Goal: Find specific page/section: Find specific page/section

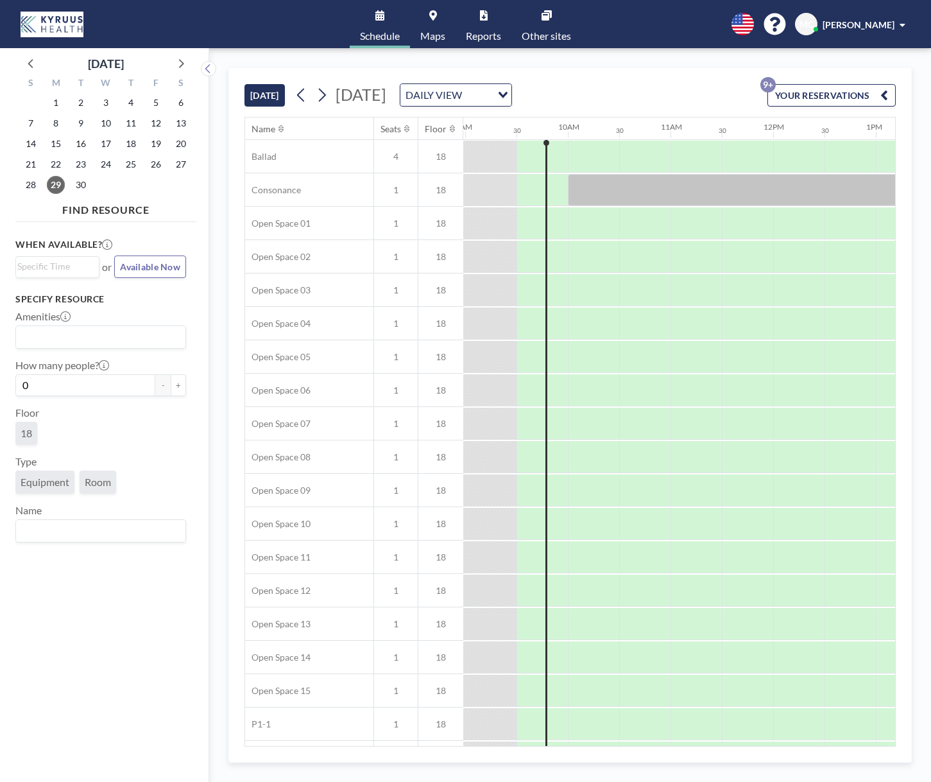
scroll to position [0, 924]
click at [538, 24] on link "Other sites" at bounding box center [547, 24] width 70 height 48
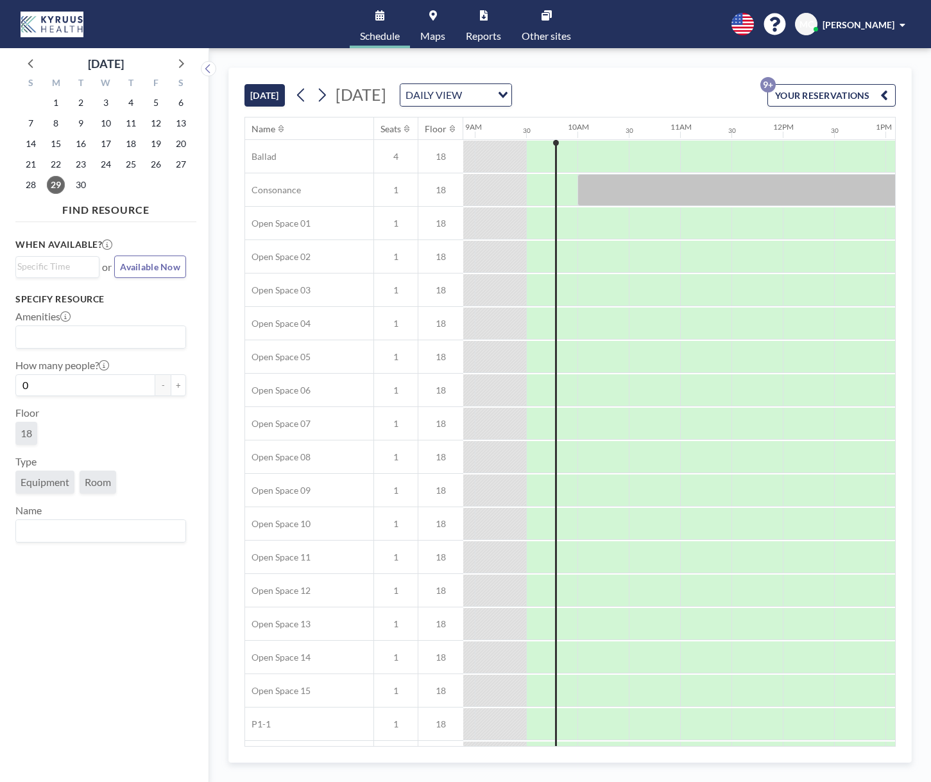
scroll to position [0, 924]
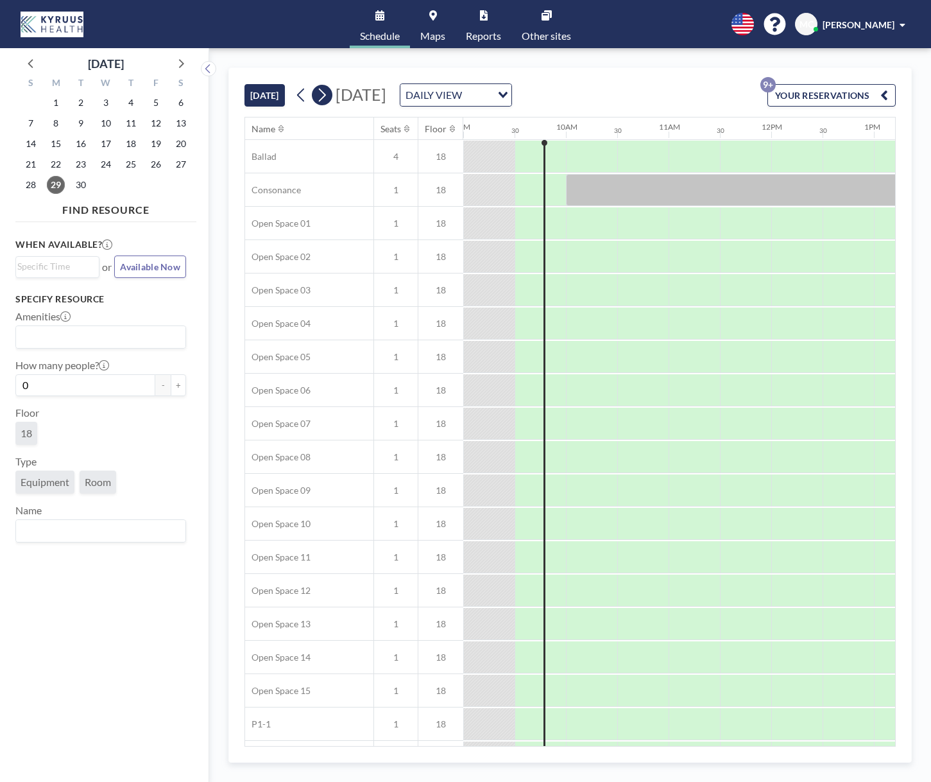
click at [328, 98] on icon at bounding box center [322, 94] width 12 height 19
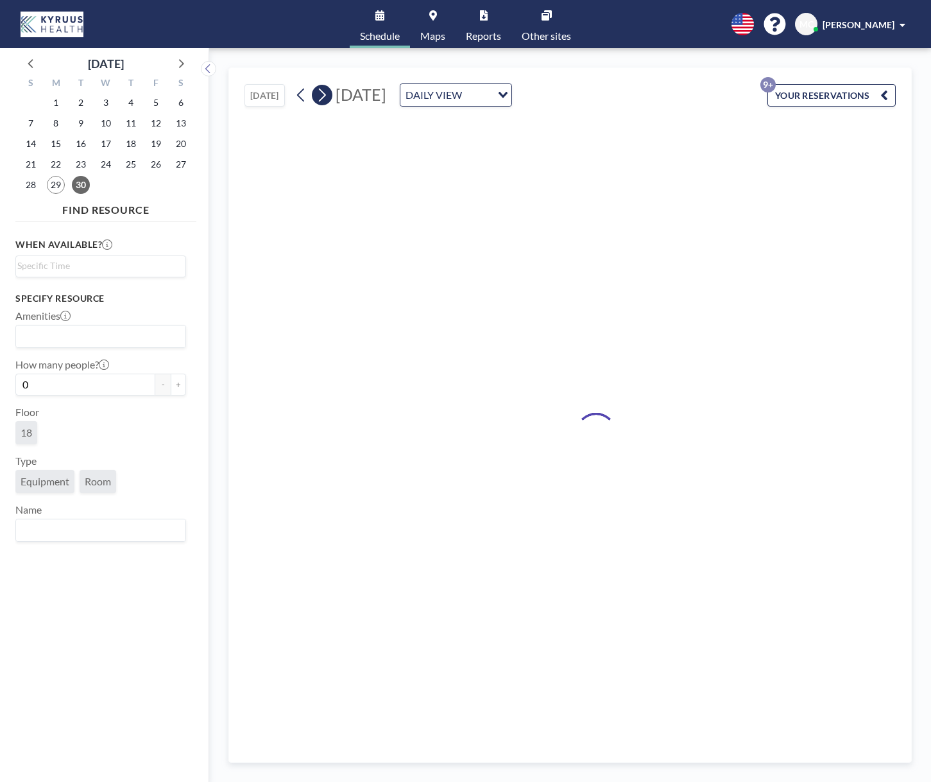
click at [328, 98] on icon at bounding box center [322, 94] width 12 height 19
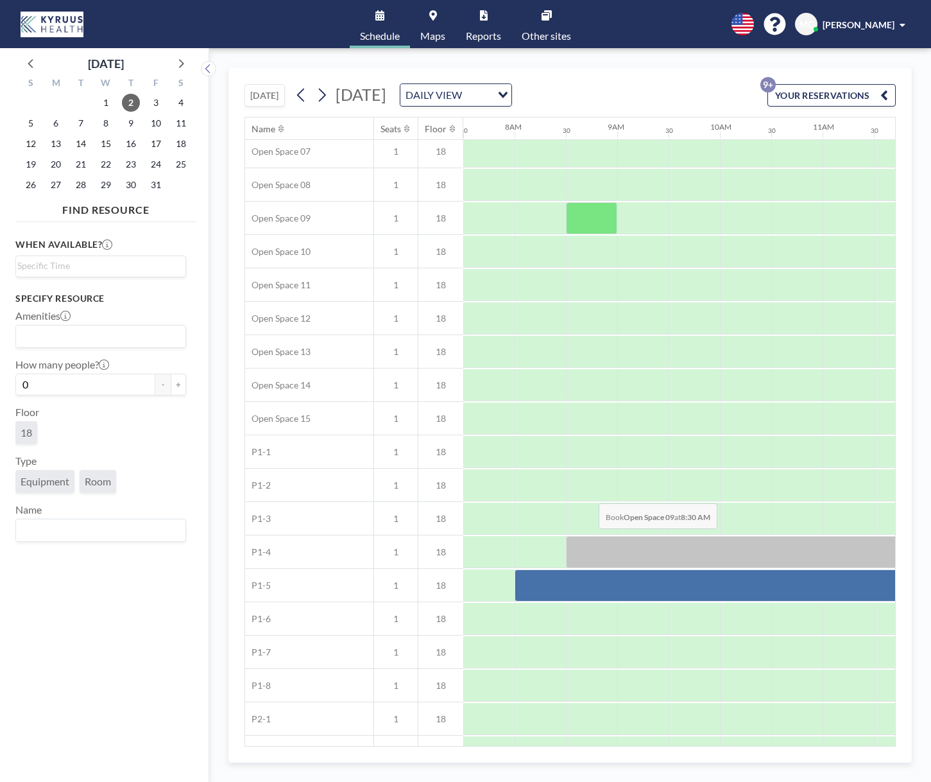
scroll to position [336, 770]
